Goal: Task Accomplishment & Management: Use online tool/utility

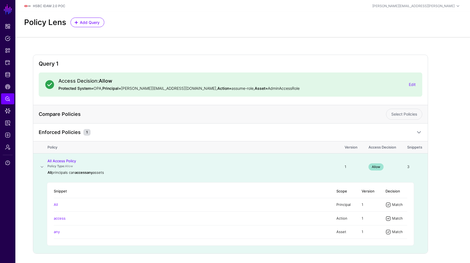
scroll to position [17, 0]
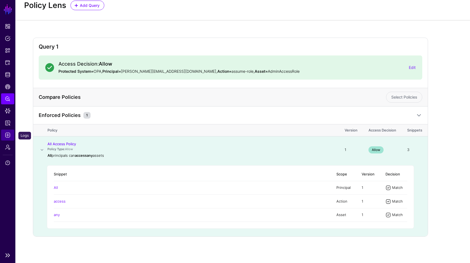
click at [11, 138] on link "Logs" at bounding box center [7, 135] width 13 height 11
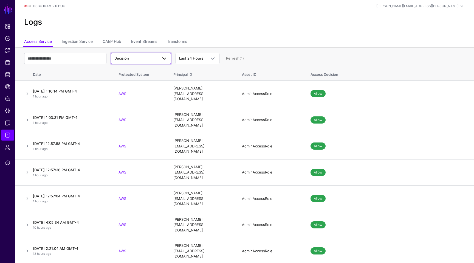
click at [142, 62] on link "Decision" at bounding box center [141, 59] width 60 height 12
click at [10, 97] on span "Policy Lens" at bounding box center [7, 98] width 5 height 5
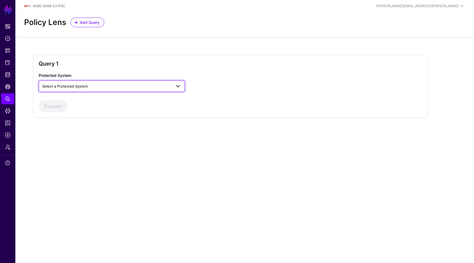
click at [75, 81] on link "Select a Protected System" at bounding box center [112, 86] width 146 height 12
click at [60, 116] on div "OPA" at bounding box center [112, 116] width 138 height 5
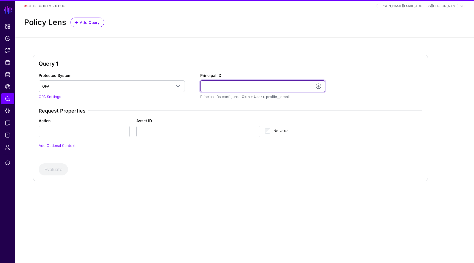
click at [240, 88] on input "Principal ID" at bounding box center [262, 86] width 125 height 12
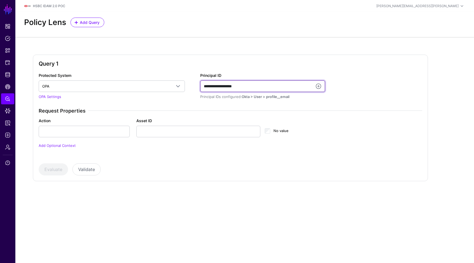
type input "**********"
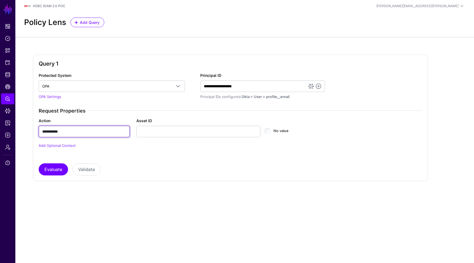
type input "**********"
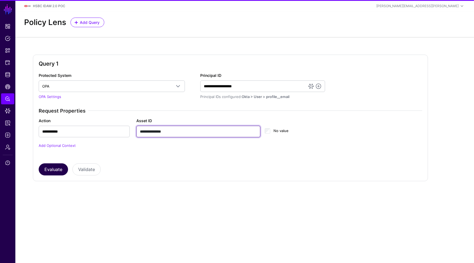
type input "**********"
click at [57, 170] on button "Evaluate" at bounding box center [53, 169] width 29 height 12
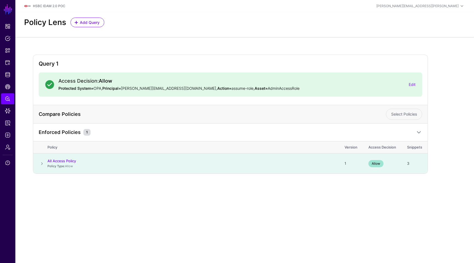
click at [41, 166] on span at bounding box center [42, 163] width 7 height 7
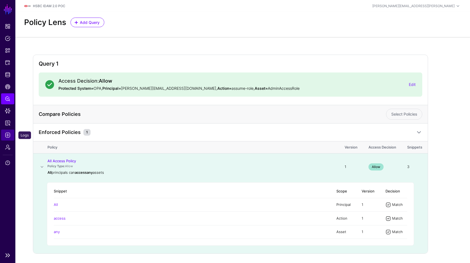
click at [8, 138] on link "Logs" at bounding box center [7, 135] width 13 height 11
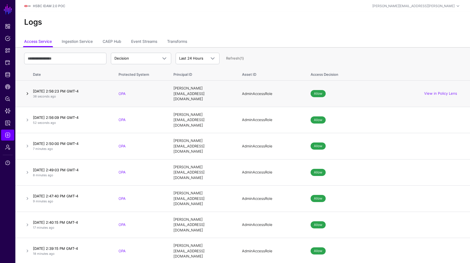
click at [27, 90] on link at bounding box center [27, 93] width 7 height 7
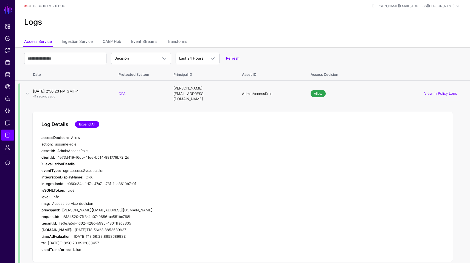
click at [91, 121] on link "Expand All" at bounding box center [87, 124] width 24 height 7
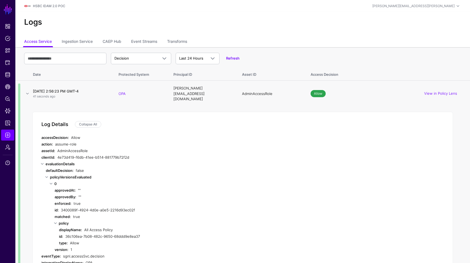
click at [185, 174] on div "policyVersionsEvaluated" at bounding box center [156, 177] width 213 height 7
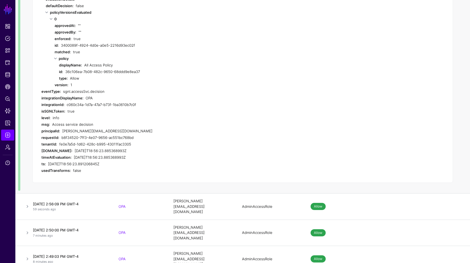
scroll to position [176, 0]
